Goal: Task Accomplishment & Management: Use online tool/utility

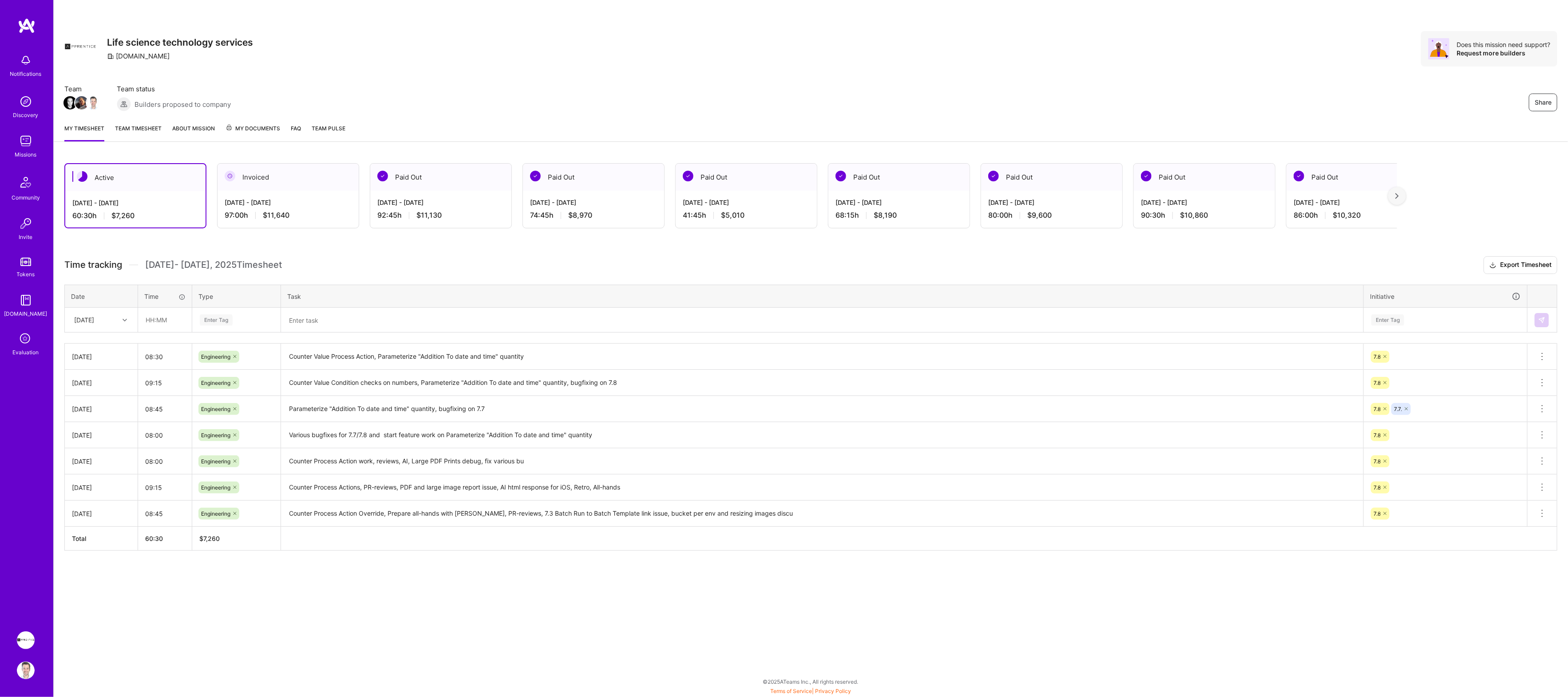
click at [227, 253] on div "Active [DATE] - [DATE] 60:30 h $7,260 Invoiced [DATE] - [DATE] 97:00 h $11,640 …" at bounding box center [811, 374] width 1515 height 442
click at [171, 319] on img at bounding box center [182, 335] width 178 height 60
click at [169, 257] on h3 "Time tracking [DATE] - [DATE] Timesheet Export Timesheet" at bounding box center [811, 265] width 1493 height 18
click at [164, 320] on input "text" at bounding box center [165, 320] width 53 height 24
type input "07:00"
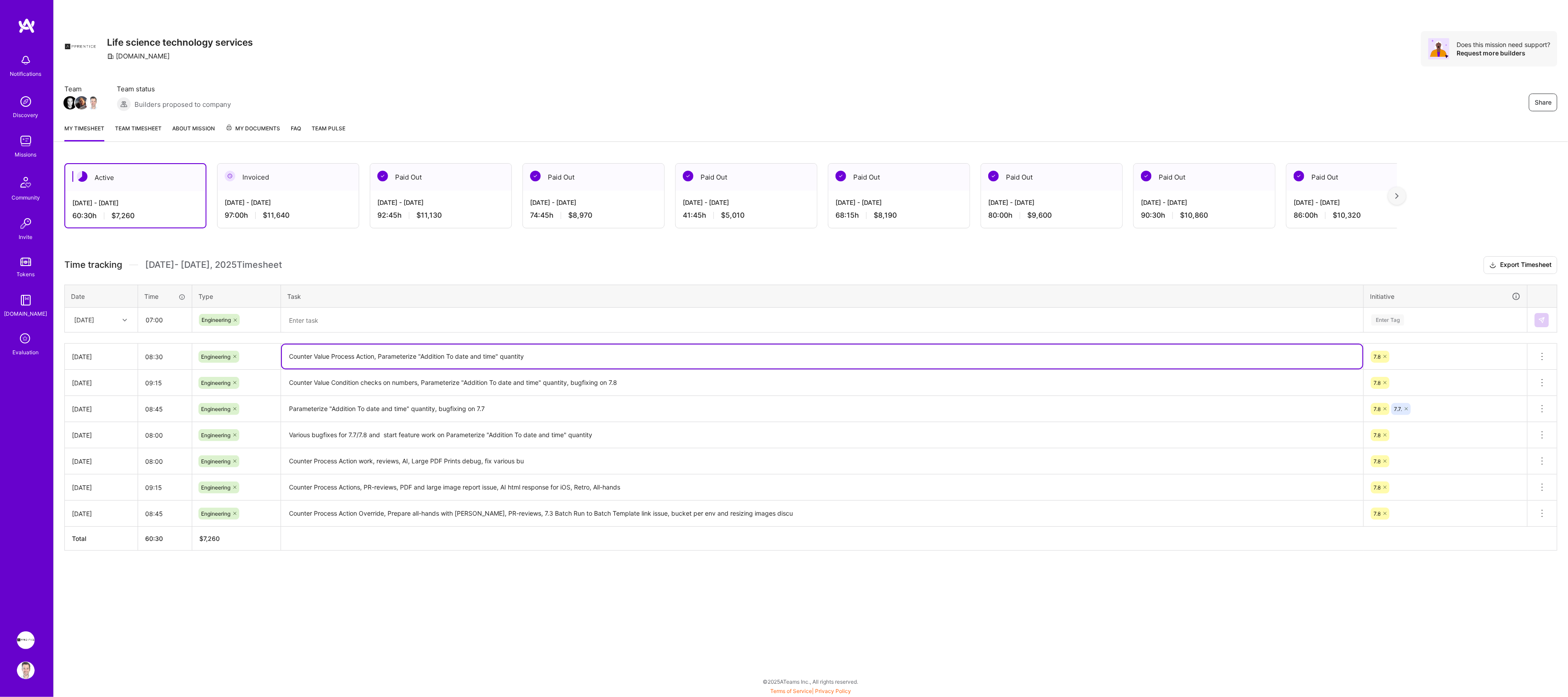
drag, startPoint x: 380, startPoint y: 357, endPoint x: 527, endPoint y: 355, distance: 147.0
click at [527, 355] on textarea "Counter Value Process Action, Parameterize "Addition To date and time" quantity" at bounding box center [822, 357] width 1081 height 24
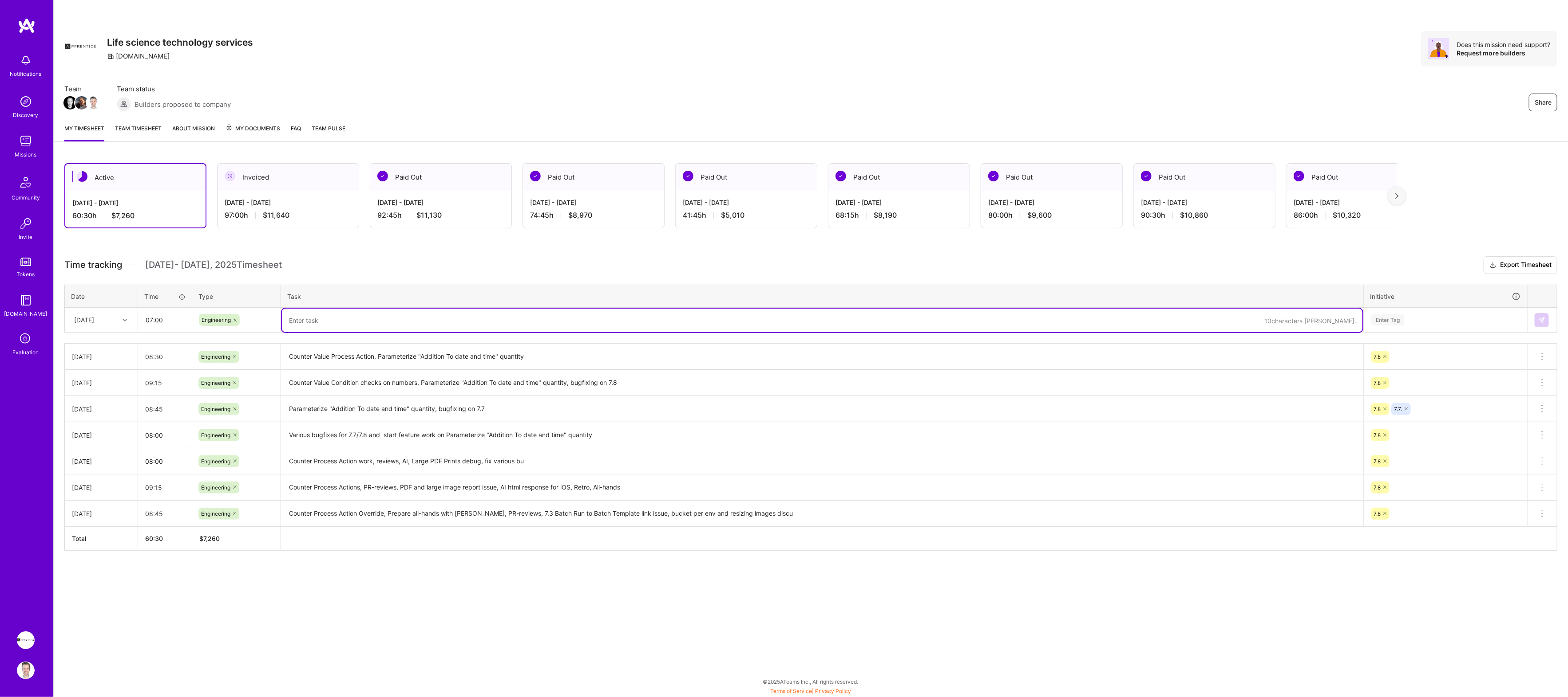
click at [511, 325] on textarea at bounding box center [822, 320] width 1081 height 24
paste textarea "Parameterize "Addition To date and time" quantity"
type textarea "Parameterize "Addition To date and time" quantity"
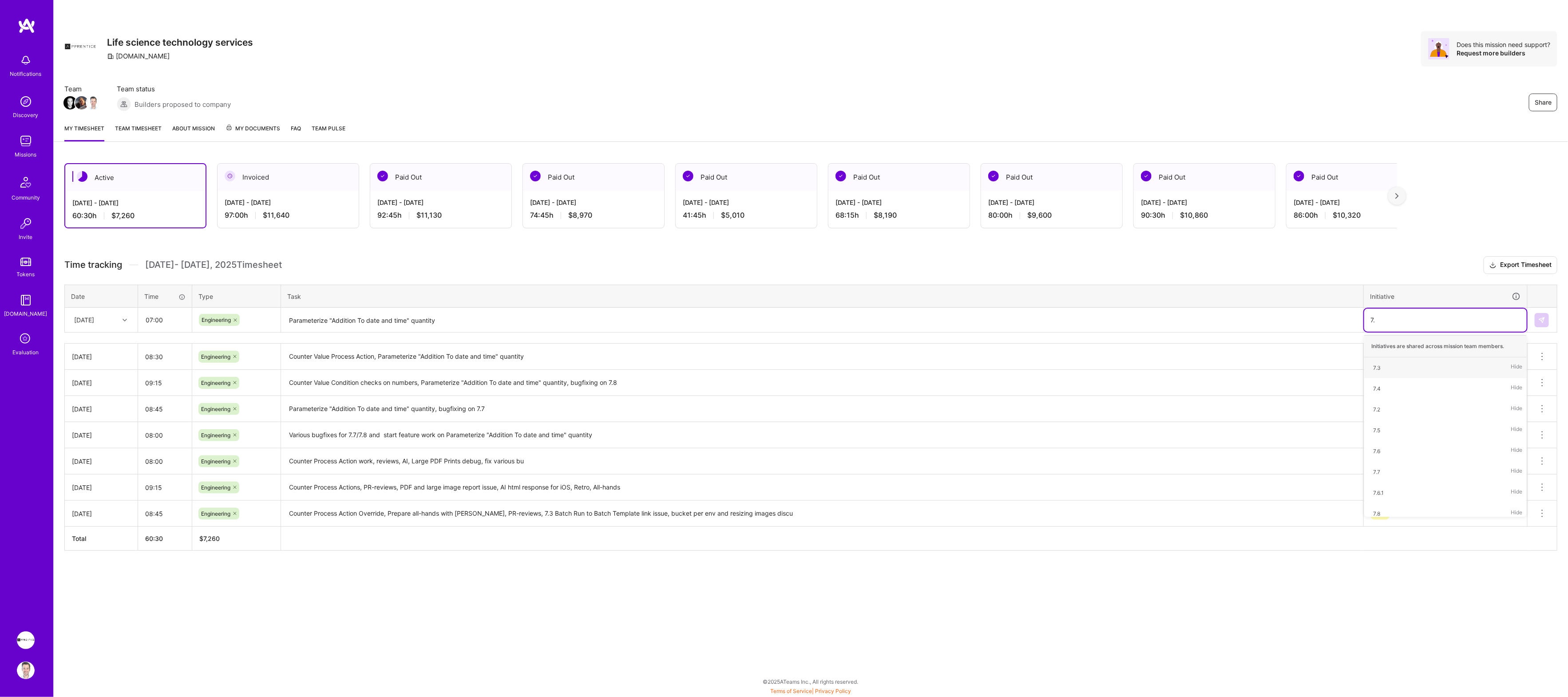
type input "7.8"
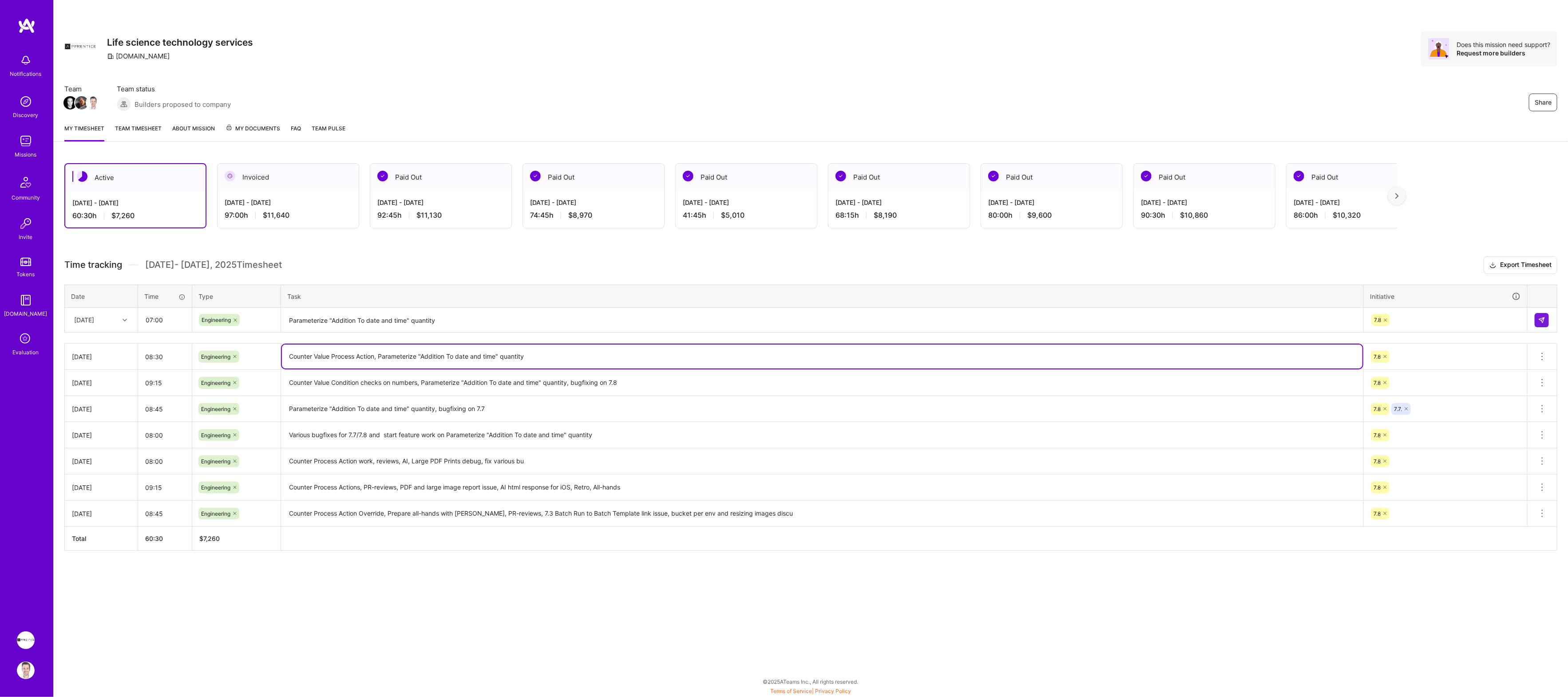
drag, startPoint x: 290, startPoint y: 357, endPoint x: 378, endPoint y: 357, distance: 88.0
click at [378, 357] on textarea "Counter Value Process Action, Parameterize "Addition To date and time" quantity" at bounding box center [822, 357] width 1081 height 24
click at [475, 320] on textarea "Parameterize "Addition To date and time" quantity" at bounding box center [822, 320] width 1081 height 24
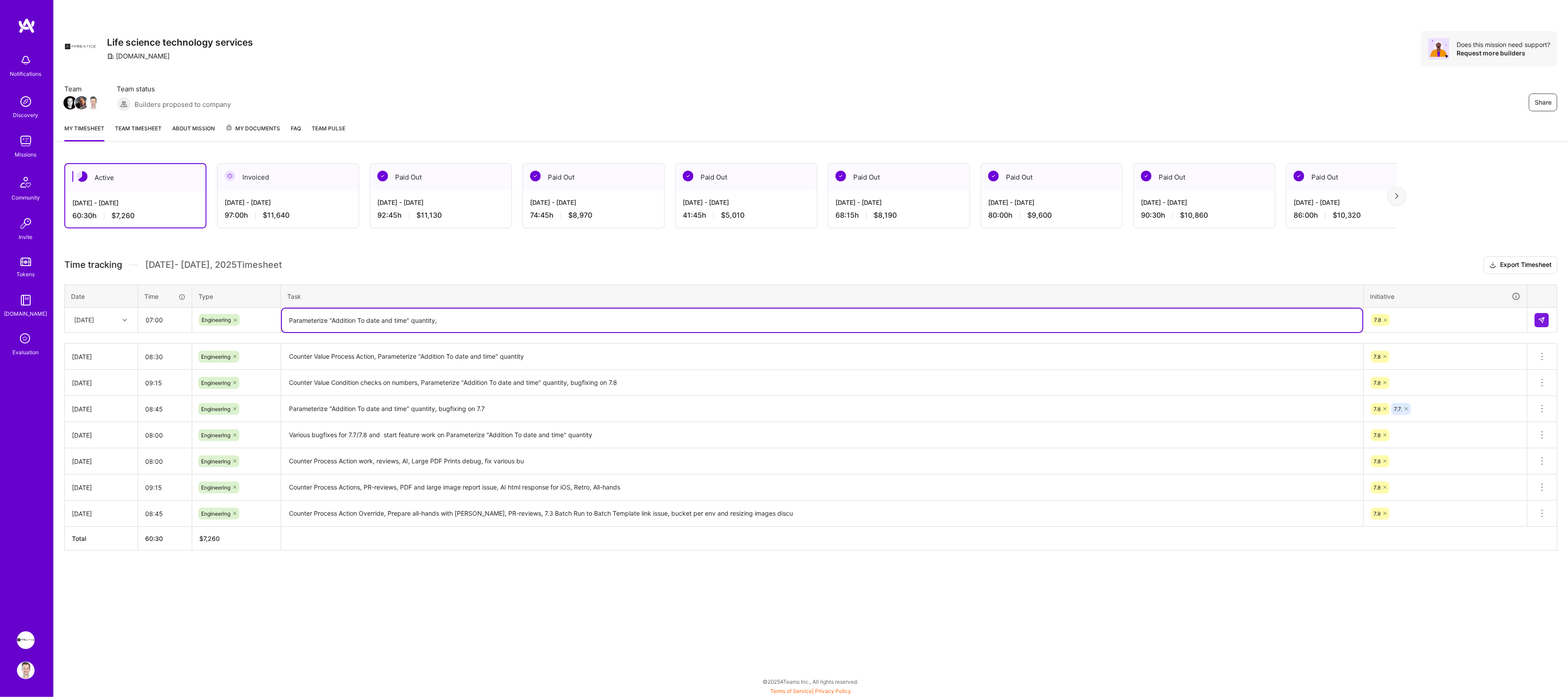
paste textarea "Counter Value Process Action,"
type textarea "Parameterize "Addition To date and time" quantity, Counter Value Process Action…"
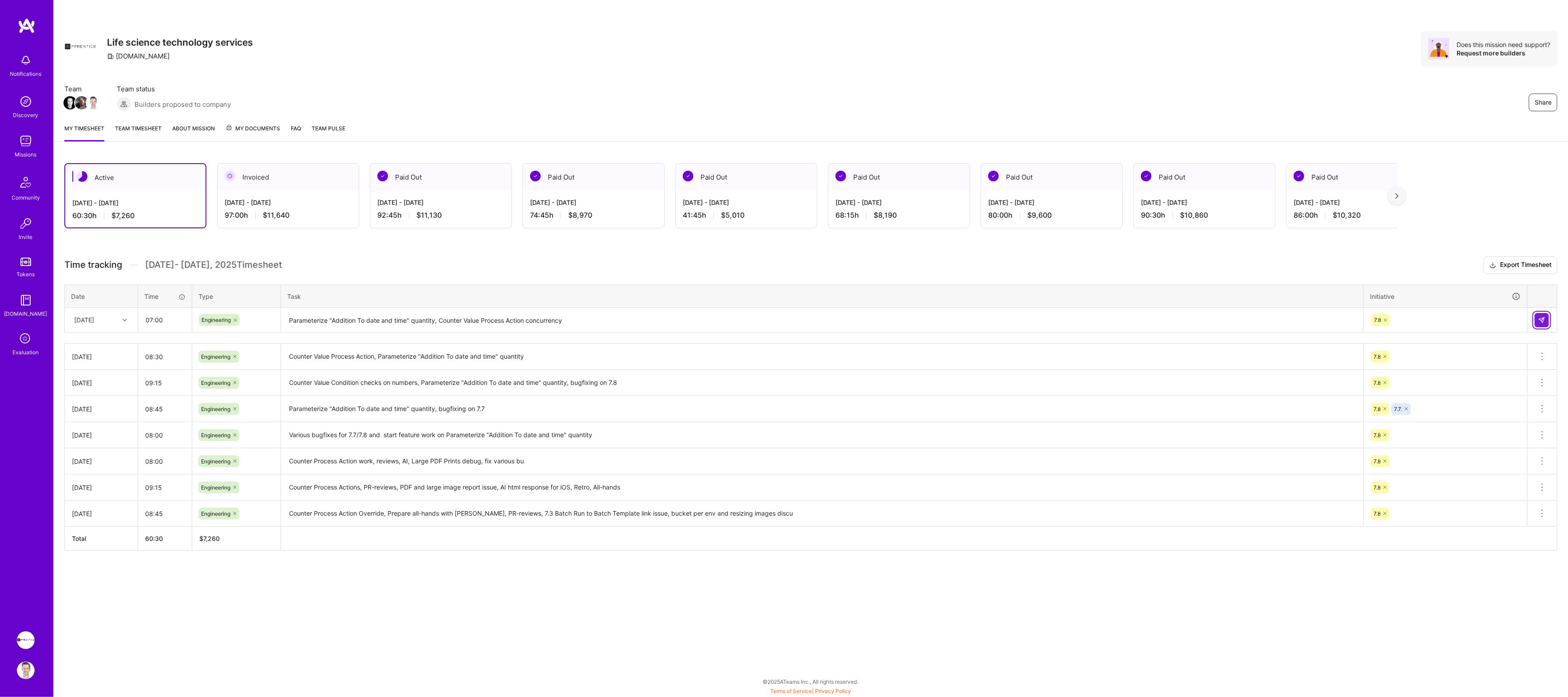
click at [1537, 318] on button at bounding box center [1542, 320] width 14 height 14
